Goal: Task Accomplishment & Management: Manage account settings

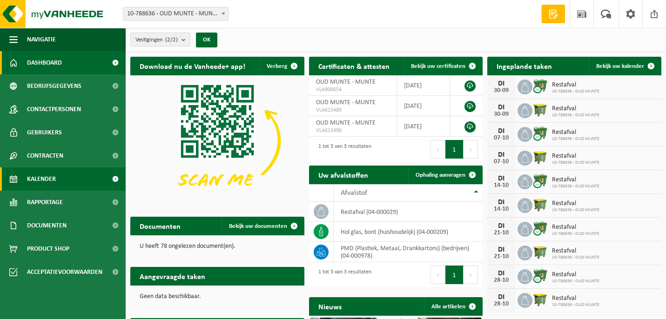
click at [56, 178] on link "Kalender" at bounding box center [63, 179] width 126 height 23
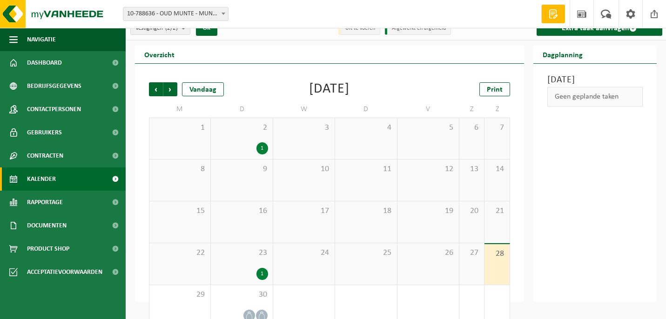
scroll to position [29, 0]
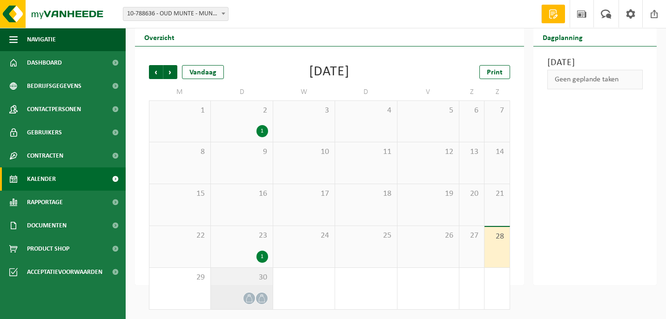
click at [248, 298] on icon at bounding box center [249, 299] width 8 height 8
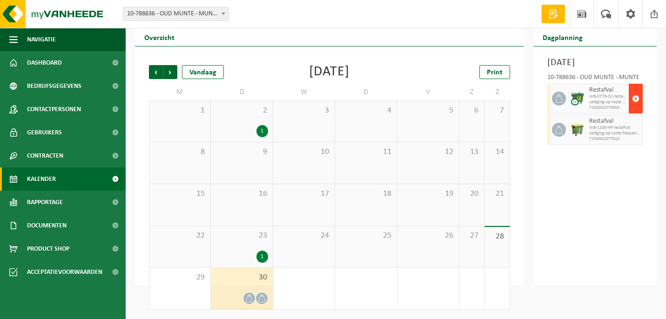
click at [636, 108] on span "button" at bounding box center [635, 98] width 7 height 19
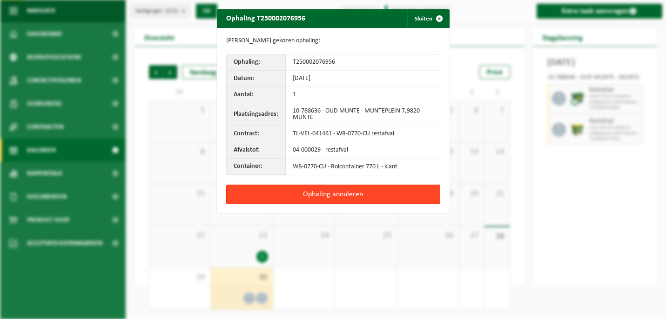
click at [363, 191] on button "Ophaling annuleren" at bounding box center [333, 195] width 214 height 20
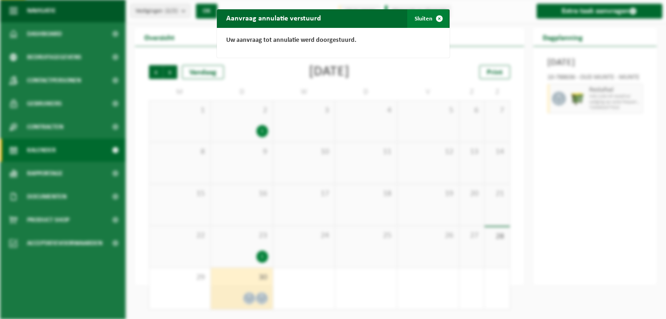
click at [439, 17] on span "button" at bounding box center [439, 18] width 19 height 19
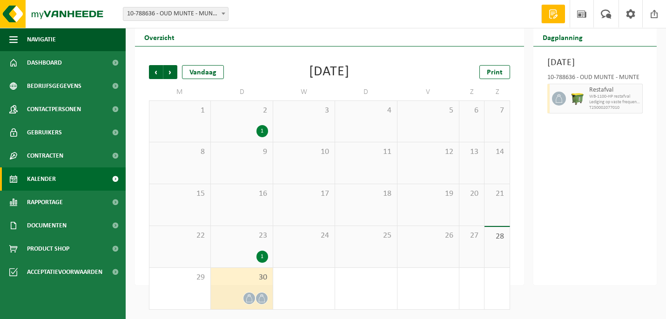
click at [262, 296] on icon at bounding box center [262, 299] width 8 height 8
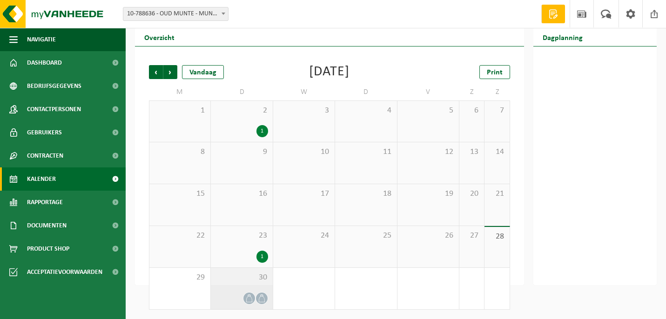
click at [258, 299] on icon at bounding box center [262, 299] width 8 height 8
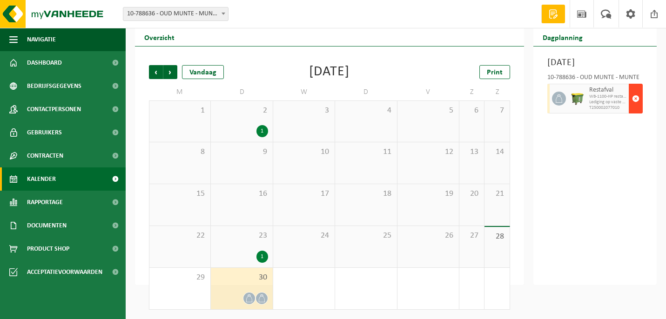
click at [635, 108] on span "button" at bounding box center [635, 98] width 7 height 19
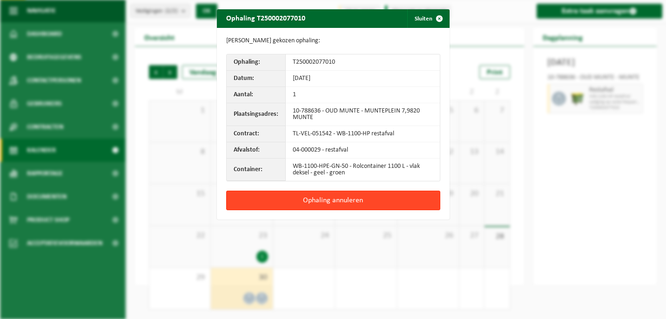
click at [365, 201] on button "Ophaling annuleren" at bounding box center [333, 201] width 214 height 20
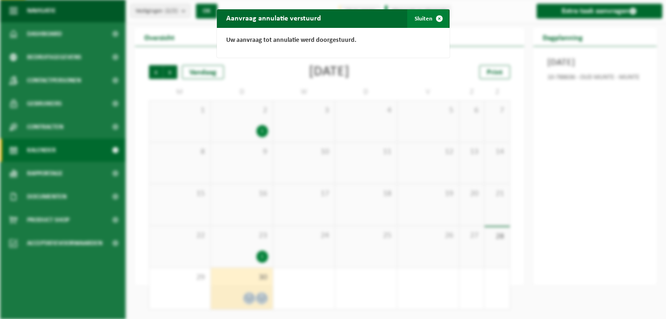
click at [439, 17] on span "button" at bounding box center [439, 18] width 19 height 19
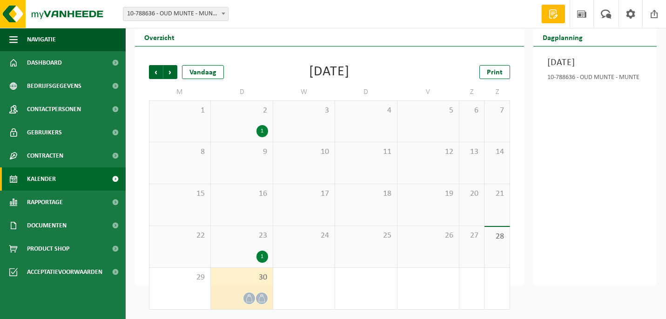
scroll to position [29, 0]
click at [170, 69] on span "Volgende" at bounding box center [170, 72] width 14 height 14
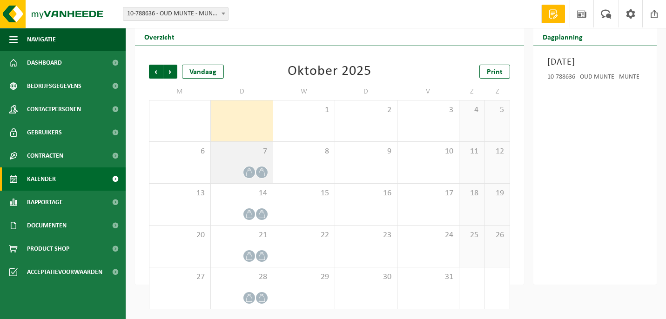
click at [242, 156] on span "7" at bounding box center [241, 152] width 52 height 10
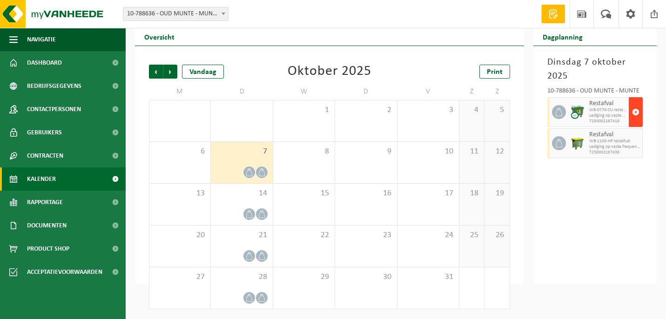
click at [636, 112] on span "button" at bounding box center [635, 112] width 7 height 19
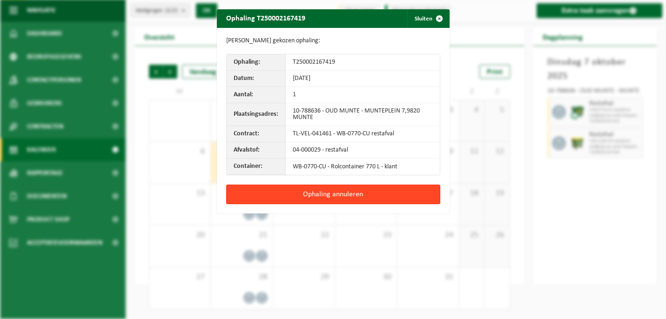
click at [382, 193] on button "Ophaling annuleren" at bounding box center [333, 195] width 214 height 20
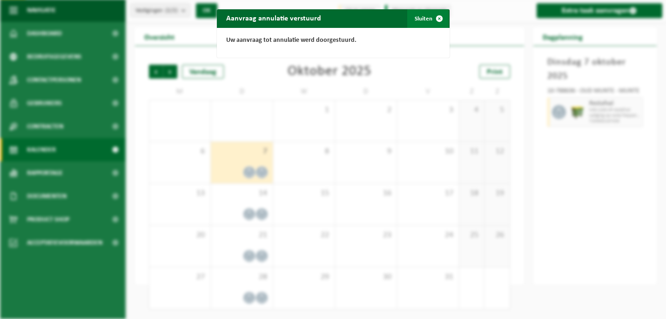
click at [439, 19] on span "button" at bounding box center [439, 18] width 19 height 19
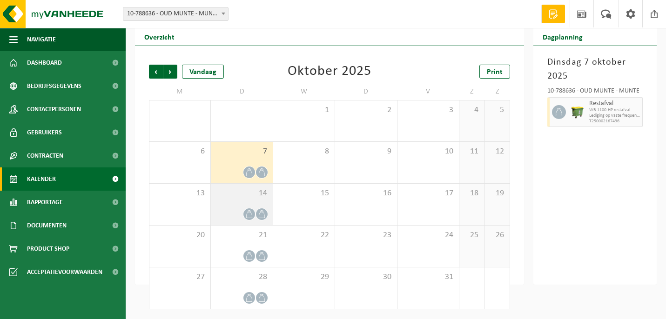
click at [253, 201] on div "14" at bounding box center [241, 204] width 61 height 41
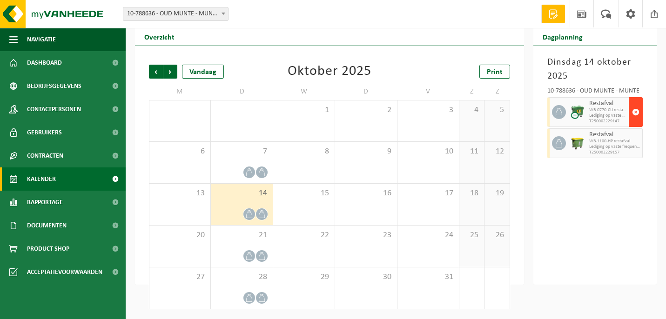
click at [636, 112] on span "button" at bounding box center [635, 112] width 7 height 19
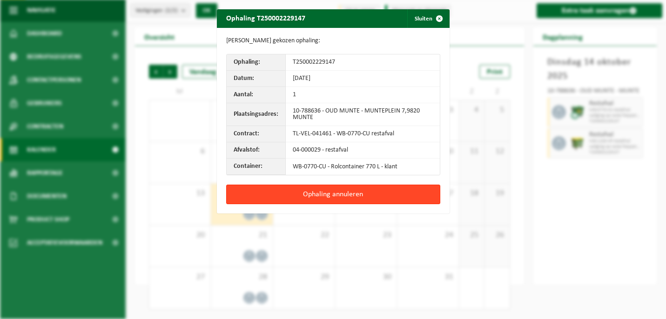
click at [376, 193] on button "Ophaling annuleren" at bounding box center [333, 195] width 214 height 20
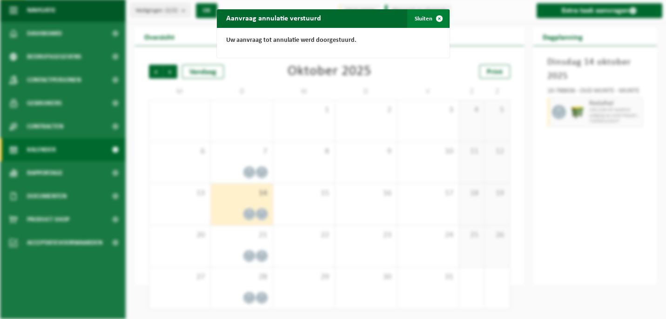
click at [439, 18] on span "button" at bounding box center [439, 18] width 19 height 19
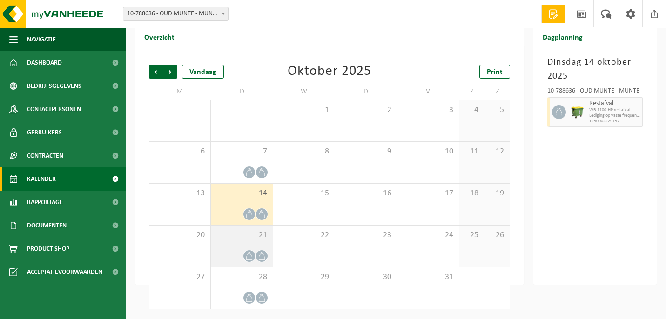
click at [254, 241] on div "21" at bounding box center [241, 246] width 61 height 41
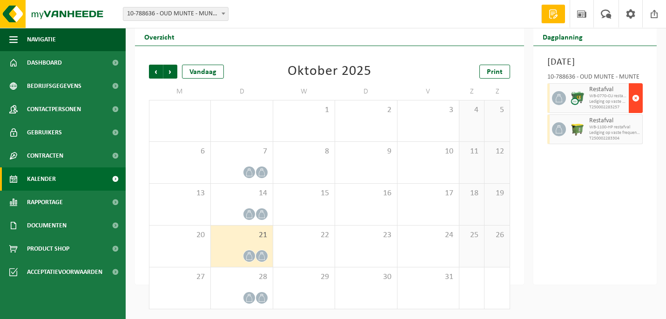
click at [635, 107] on span "button" at bounding box center [635, 98] width 7 height 19
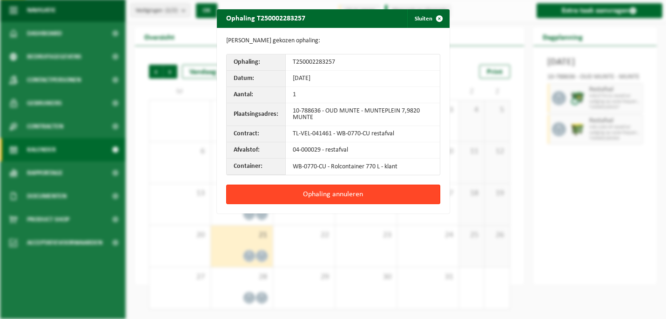
click at [363, 192] on button "Ophaling annuleren" at bounding box center [333, 195] width 214 height 20
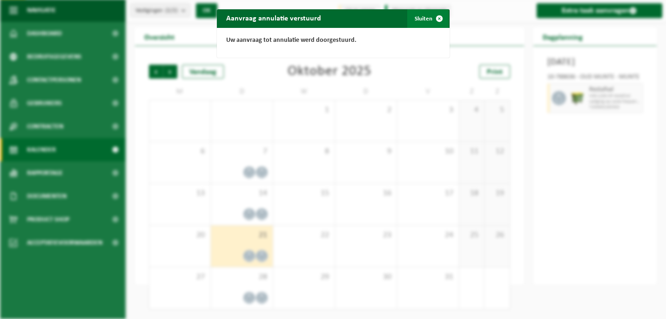
click at [439, 20] on span "button" at bounding box center [439, 18] width 19 height 19
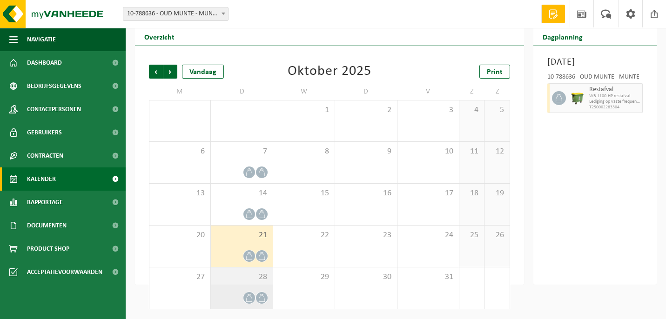
click at [242, 277] on span "28" at bounding box center [241, 277] width 52 height 10
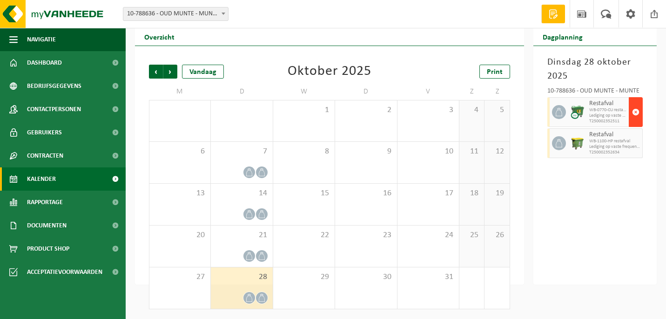
click at [635, 113] on span "button" at bounding box center [635, 112] width 7 height 19
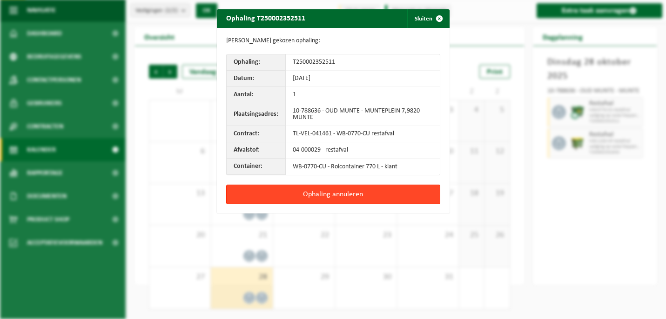
click at [374, 194] on button "Ophaling annuleren" at bounding box center [333, 195] width 214 height 20
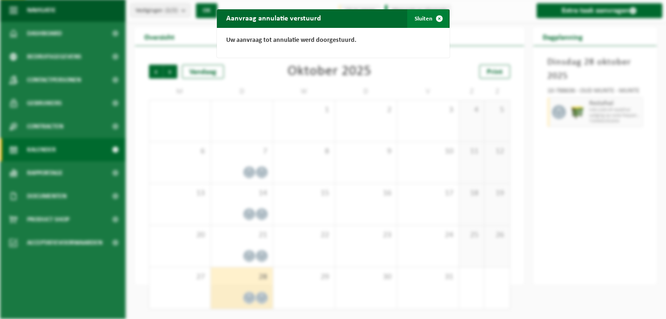
click at [424, 17] on button "Sluiten" at bounding box center [427, 18] width 41 height 19
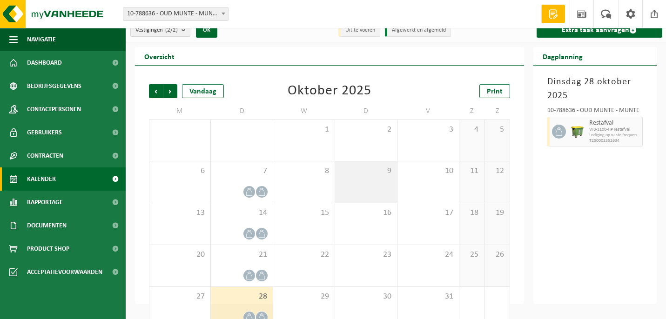
scroll to position [0, 0]
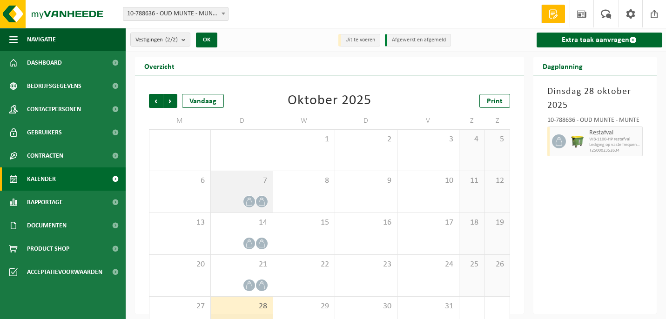
click at [232, 182] on span "7" at bounding box center [241, 181] width 52 height 10
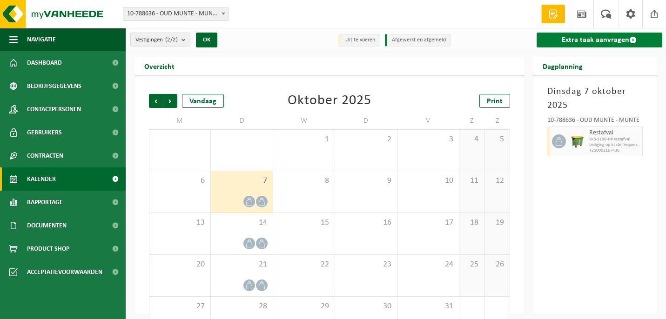
click at [593, 39] on link "Extra taak aanvragen" at bounding box center [600, 40] width 126 height 15
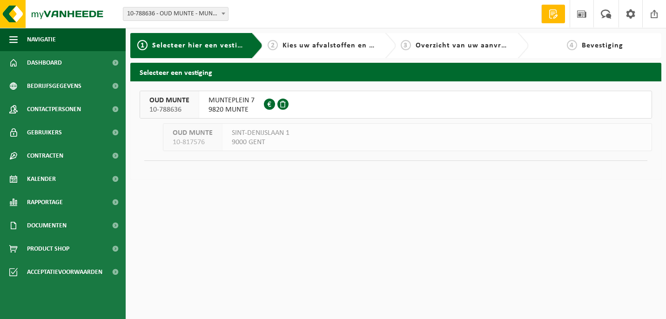
click at [228, 98] on span "MUNTEPLEIN 7" at bounding box center [231, 100] width 46 height 9
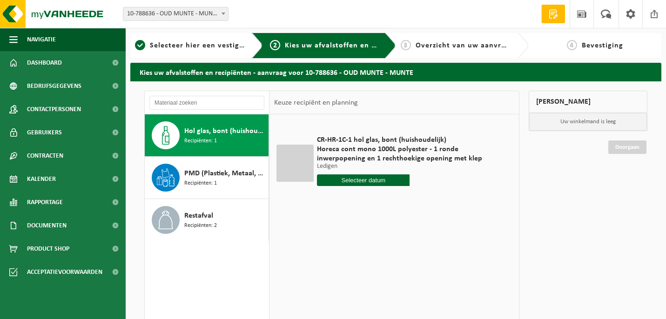
click at [204, 134] on span "Hol glas, bont (huishoudelijk)" at bounding box center [225, 131] width 82 height 11
click at [376, 181] on input "text" at bounding box center [363, 181] width 93 height 12
click at [421, 201] on icon at bounding box center [422, 201] width 15 height 15
click at [375, 231] on div "2" at bounding box center [375, 233] width 16 height 15
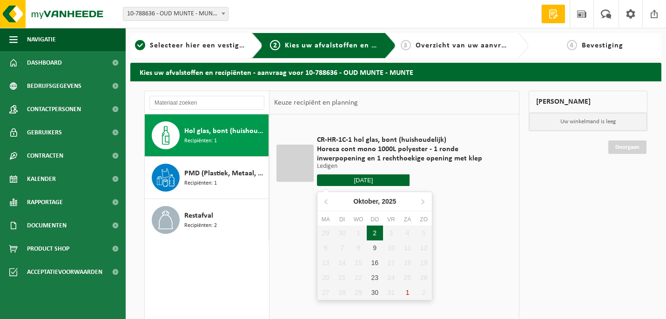
type input "Van 2025-10-02"
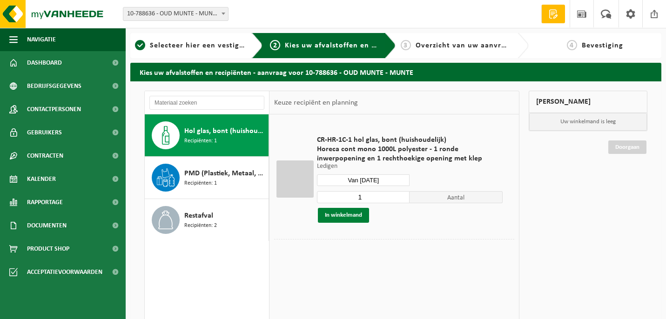
click at [349, 215] on button "In winkelmand" at bounding box center [343, 215] width 51 height 15
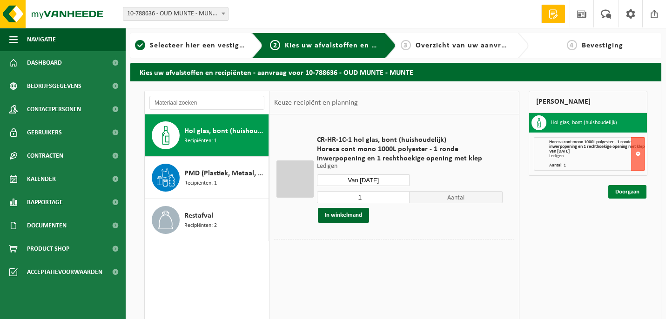
click at [631, 196] on link "Doorgaan" at bounding box center [627, 191] width 38 height 13
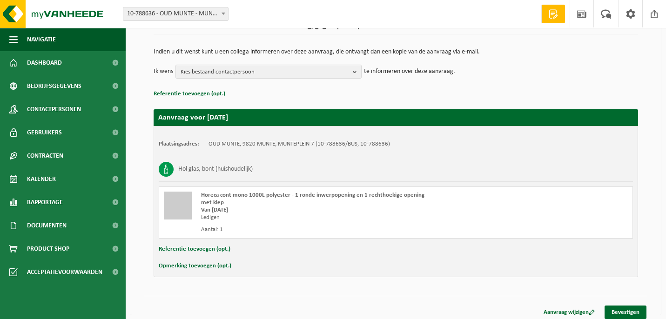
scroll to position [79, 0]
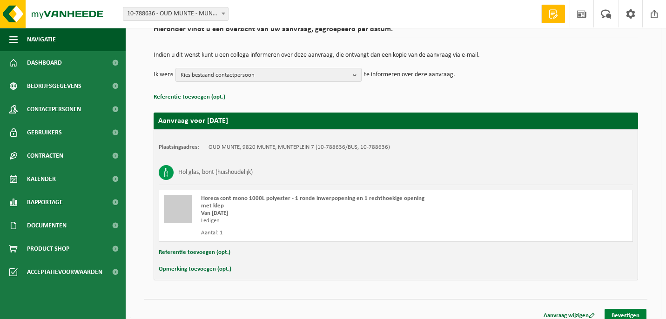
click at [628, 311] on link "Bevestigen" at bounding box center [625, 315] width 42 height 13
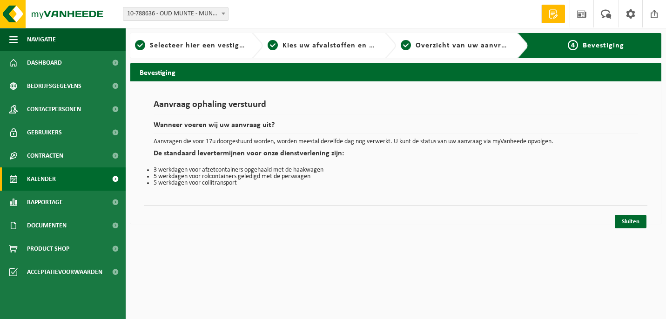
click at [51, 175] on span "Kalender" at bounding box center [41, 179] width 29 height 23
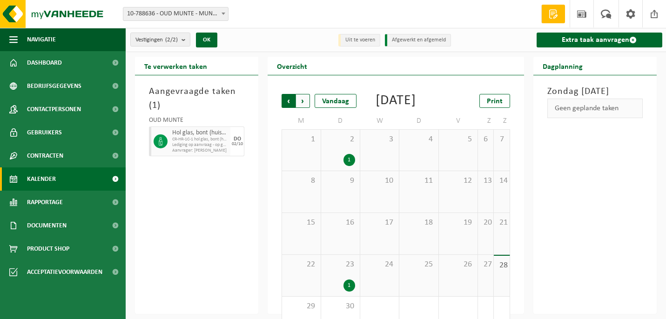
click at [303, 98] on span "Volgende" at bounding box center [303, 101] width 14 height 14
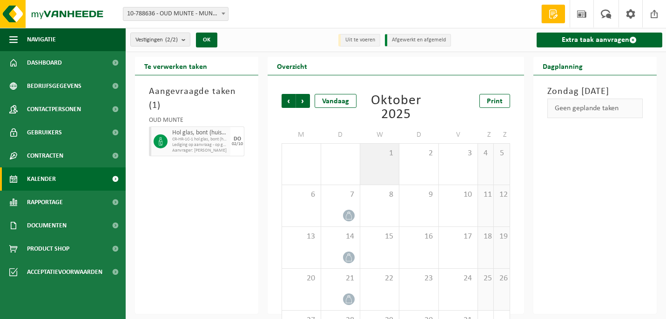
scroll to position [43, 0]
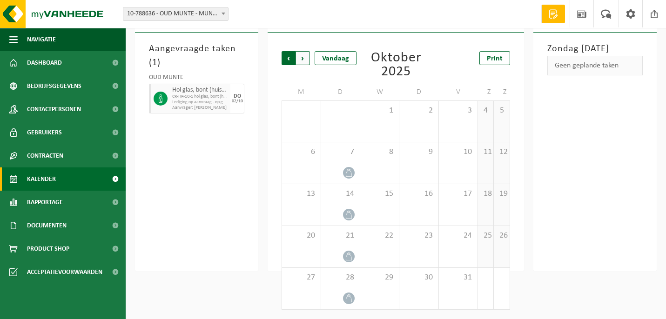
click at [303, 56] on span "Volgende" at bounding box center [303, 58] width 14 height 14
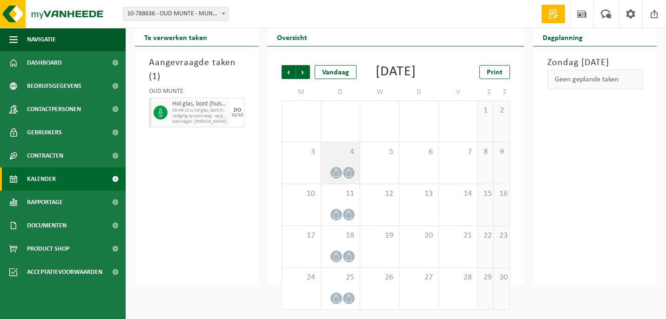
click at [339, 153] on span "4" at bounding box center [340, 152] width 29 height 10
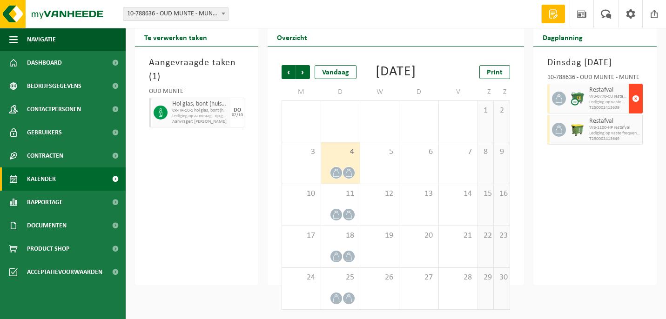
click at [636, 96] on span "button" at bounding box center [635, 98] width 7 height 19
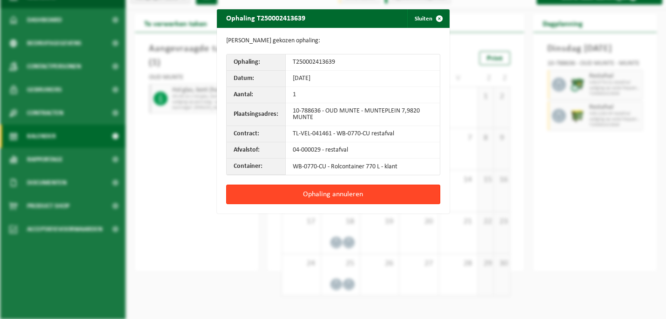
click at [390, 192] on button "Ophaling annuleren" at bounding box center [333, 195] width 214 height 20
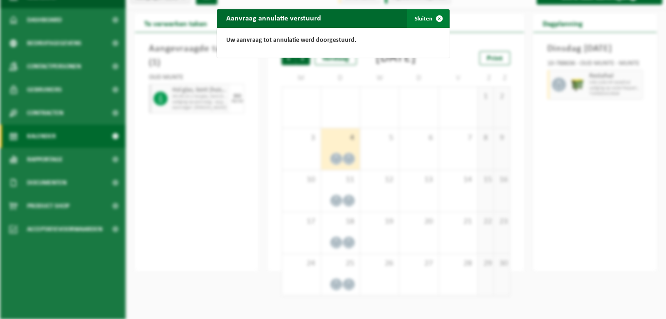
click at [424, 18] on button "Sluiten" at bounding box center [427, 18] width 41 height 19
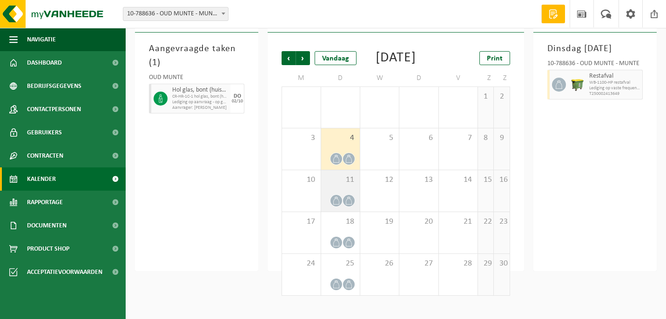
click at [335, 185] on span "11" at bounding box center [340, 180] width 29 height 10
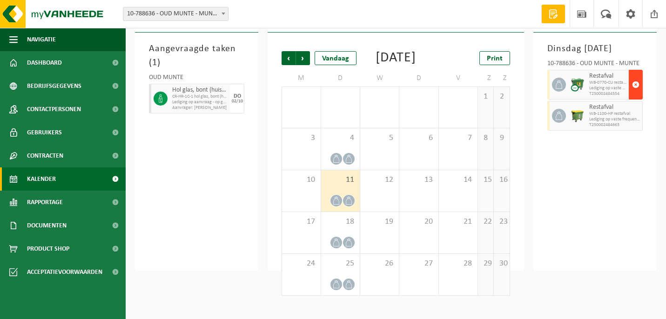
click at [635, 94] on span "button" at bounding box center [635, 84] width 7 height 19
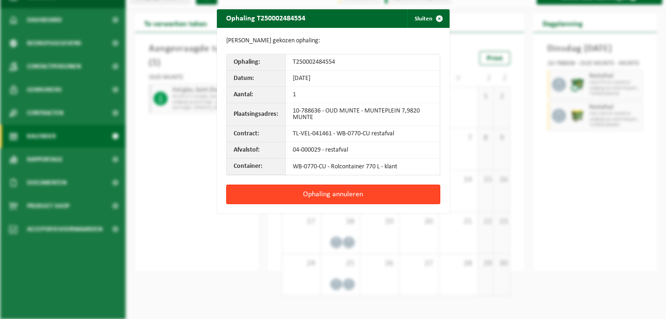
click at [330, 193] on button "Ophaling annuleren" at bounding box center [333, 195] width 214 height 20
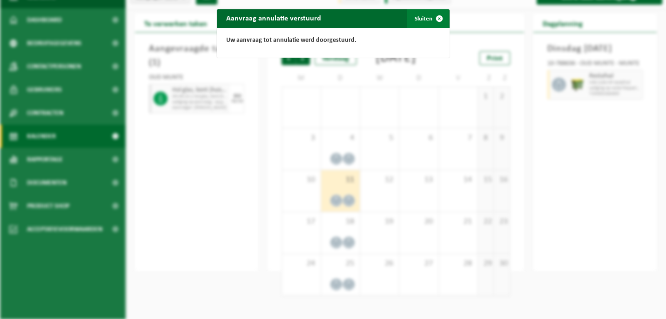
click at [425, 18] on button "Sluiten" at bounding box center [427, 18] width 41 height 19
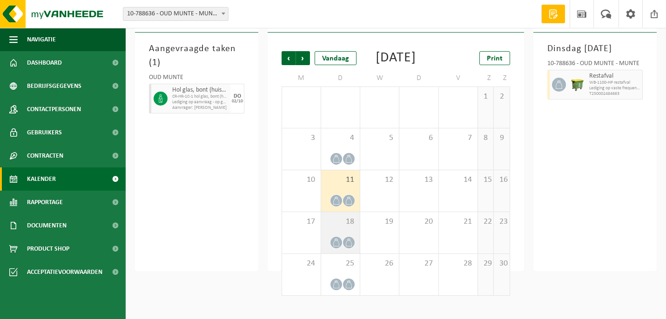
click at [336, 227] on span "18" at bounding box center [340, 222] width 29 height 10
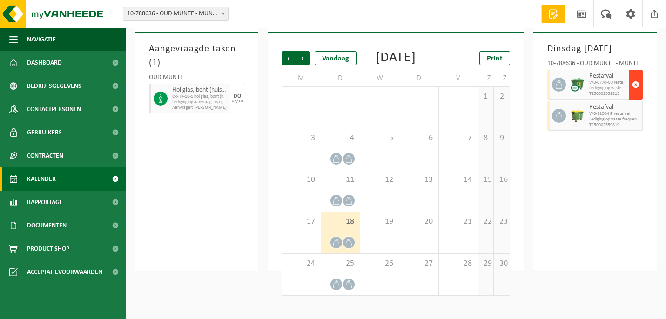
click at [637, 94] on span "button" at bounding box center [635, 84] width 7 height 19
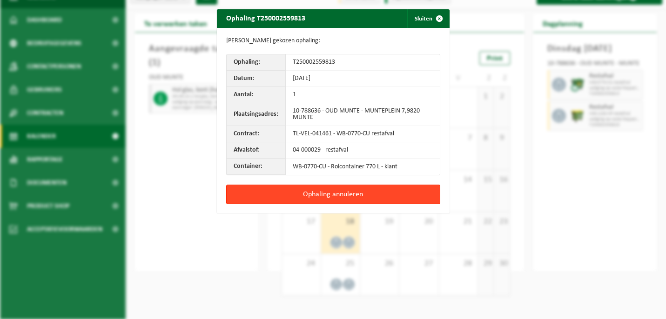
click at [396, 195] on button "Ophaling annuleren" at bounding box center [333, 195] width 214 height 20
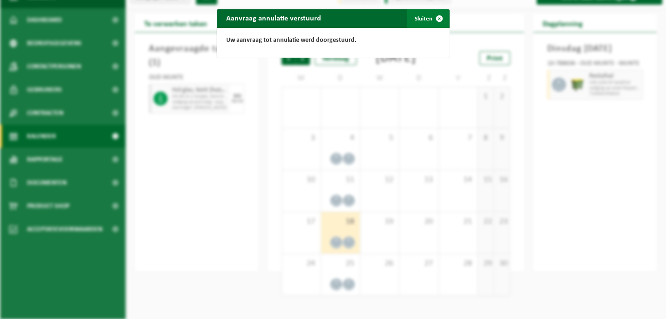
click at [439, 18] on span "button" at bounding box center [439, 18] width 19 height 19
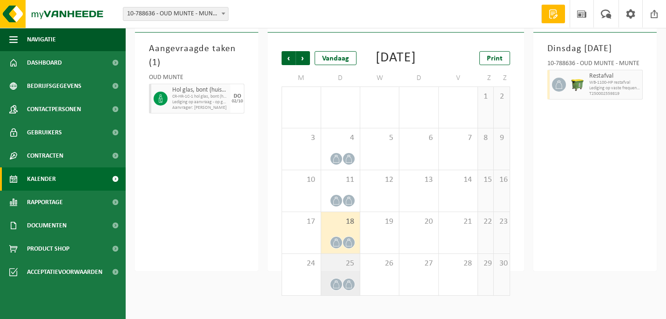
click at [338, 269] on span "25" at bounding box center [340, 264] width 29 height 10
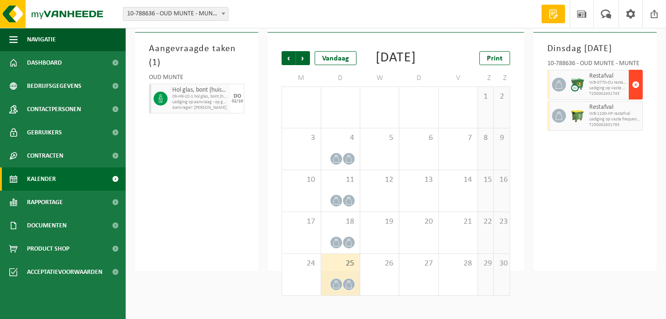
click at [634, 94] on span "button" at bounding box center [635, 84] width 7 height 19
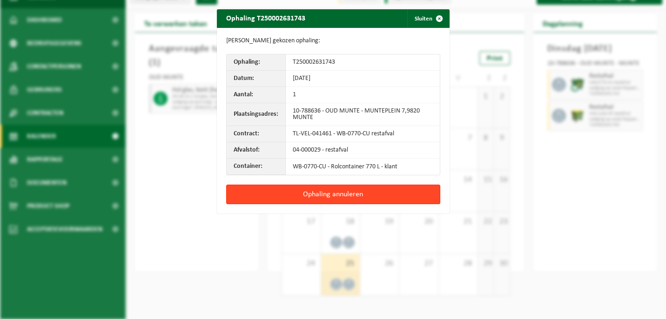
click at [357, 190] on button "Ophaling annuleren" at bounding box center [333, 195] width 214 height 20
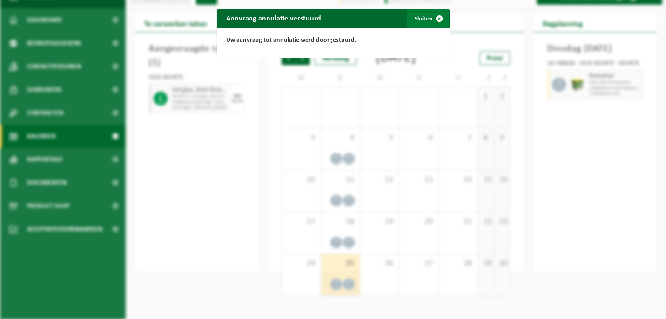
click at [428, 20] on button "Sluiten" at bounding box center [427, 18] width 41 height 19
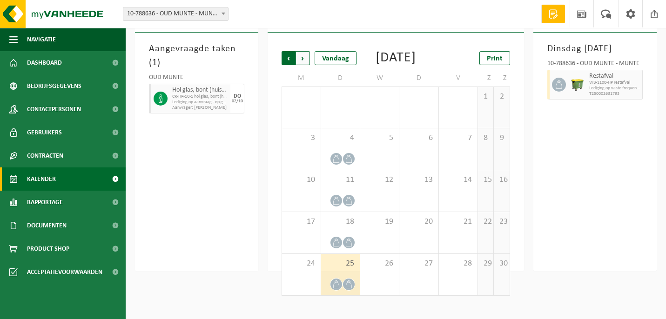
click at [303, 58] on span "Volgende" at bounding box center [303, 58] width 14 height 14
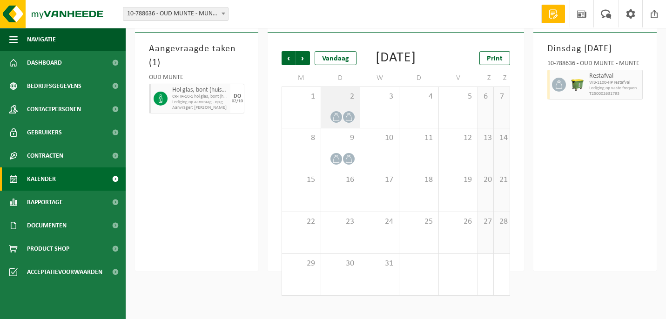
click at [340, 102] on span "2" at bounding box center [340, 97] width 29 height 10
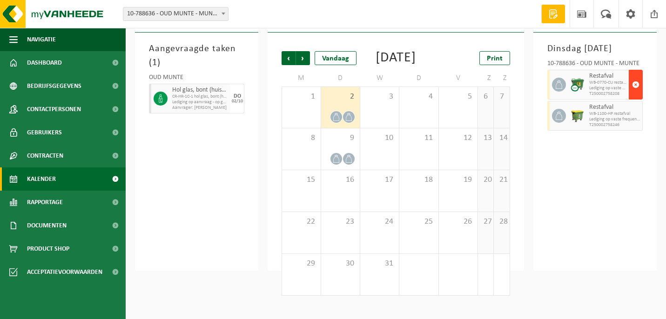
click at [637, 94] on span "button" at bounding box center [635, 84] width 7 height 19
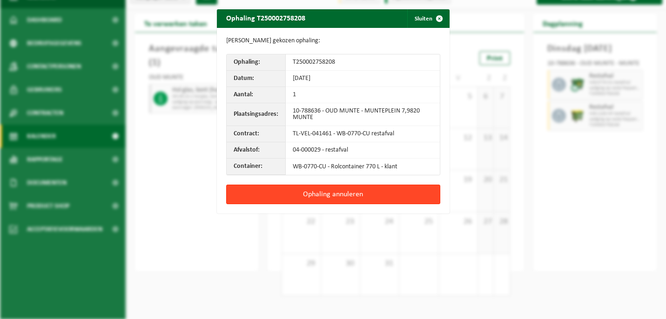
click at [336, 197] on button "Ophaling annuleren" at bounding box center [333, 195] width 214 height 20
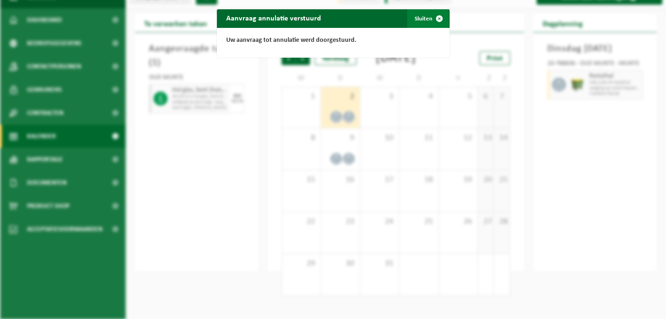
click at [425, 17] on button "Sluiten" at bounding box center [427, 18] width 41 height 19
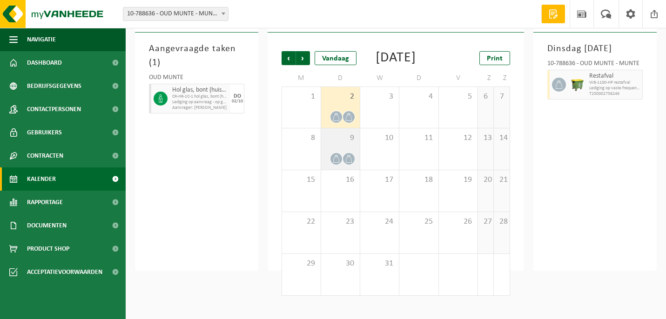
click at [338, 143] on span "9" at bounding box center [340, 138] width 29 height 10
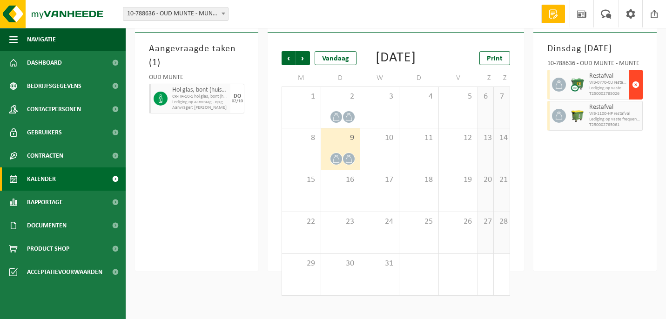
click at [636, 94] on span "button" at bounding box center [635, 84] width 7 height 19
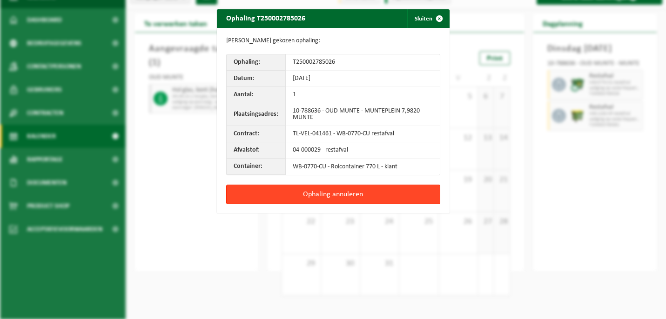
click at [377, 189] on button "Ophaling annuleren" at bounding box center [333, 195] width 214 height 20
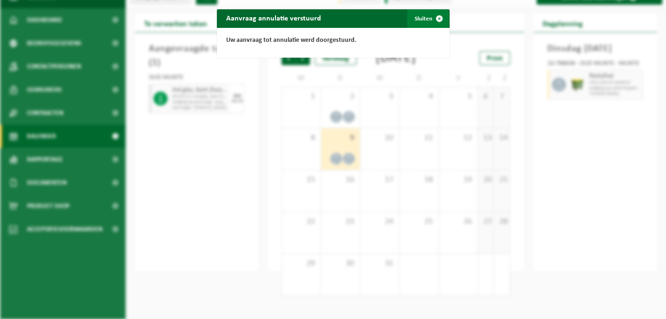
click at [430, 17] on span "button" at bounding box center [439, 18] width 19 height 19
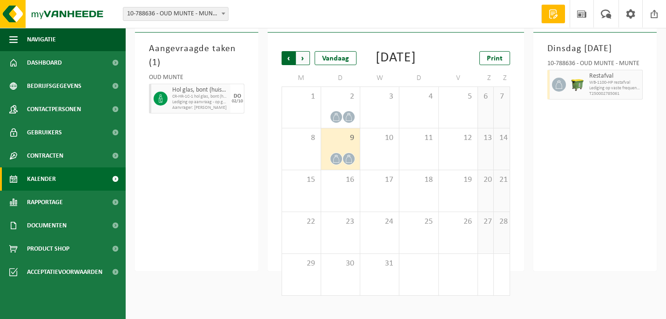
click at [304, 58] on span "Volgende" at bounding box center [303, 58] width 14 height 14
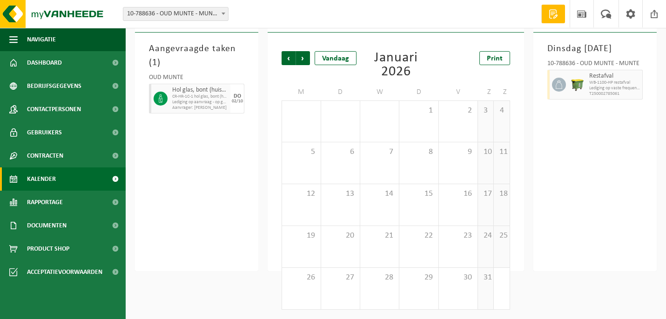
click at [304, 58] on span "Volgende" at bounding box center [303, 58] width 14 height 14
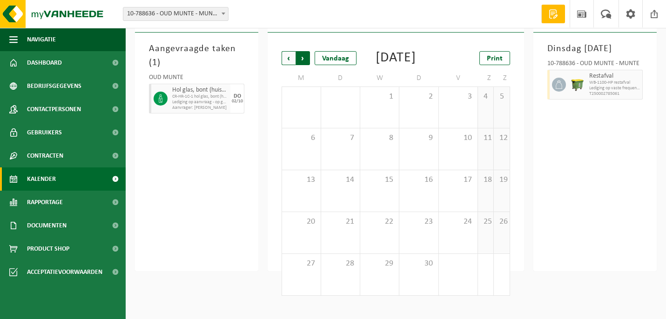
click at [288, 59] on span "Vorige" at bounding box center [289, 58] width 14 height 14
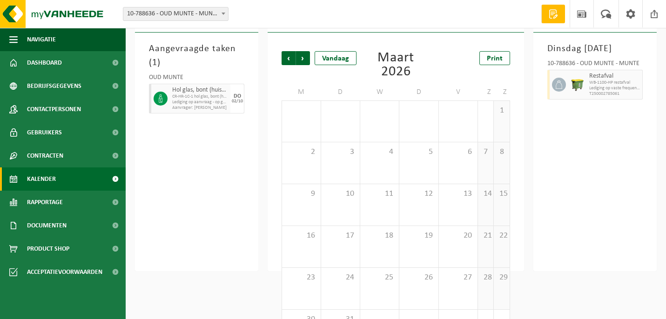
click at [288, 59] on span "Vorige" at bounding box center [289, 58] width 14 height 14
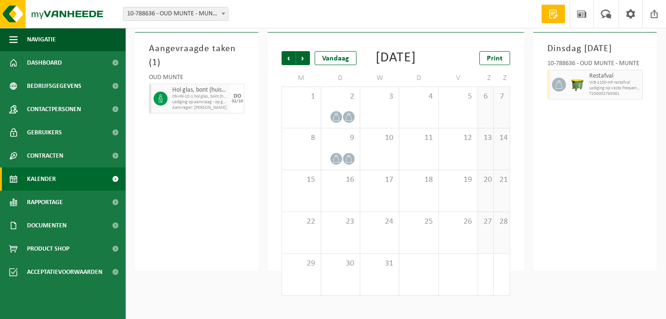
click at [288, 59] on span "Vorige" at bounding box center [289, 58] width 14 height 14
